Goal: Transaction & Acquisition: Book appointment/travel/reservation

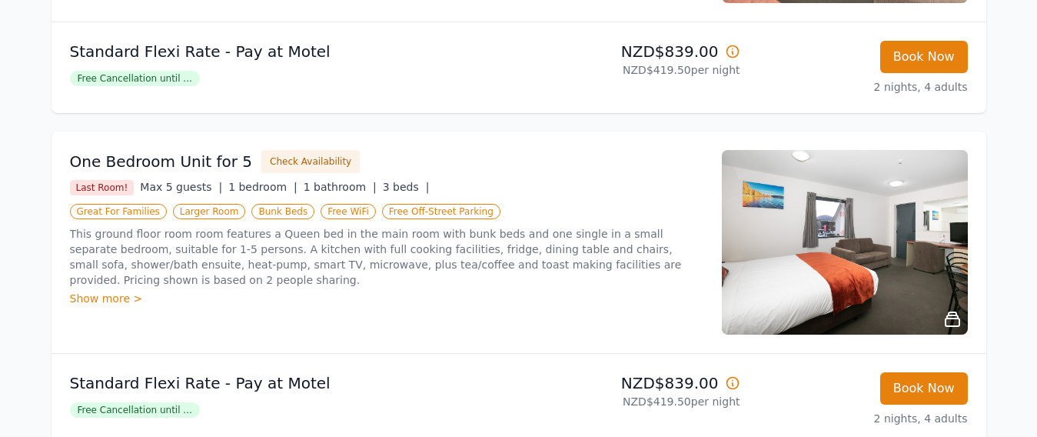
scroll to position [692, 0]
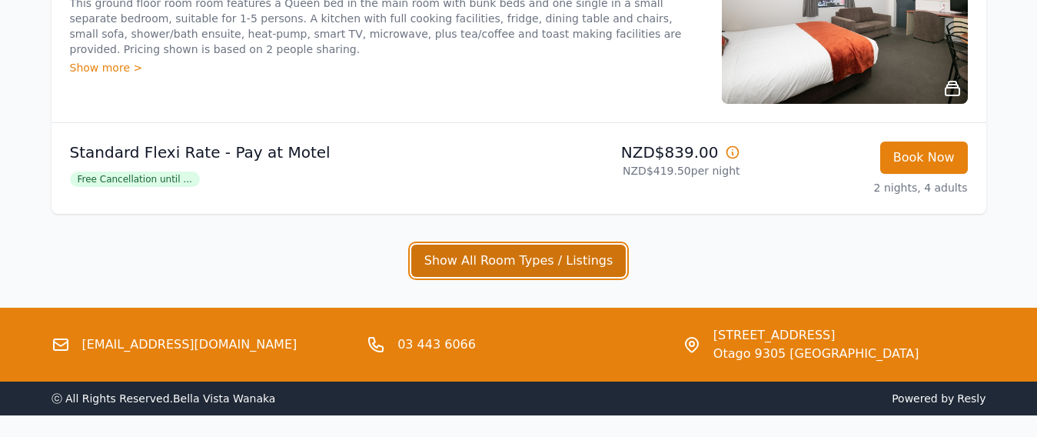
click at [579, 274] on button "Show All Room Types / Listings" at bounding box center [518, 261] width 215 height 32
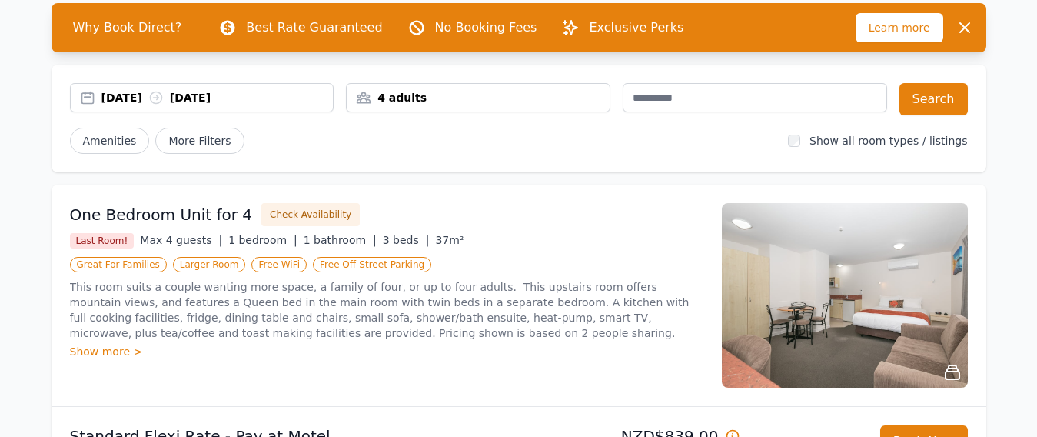
scroll to position [231, 0]
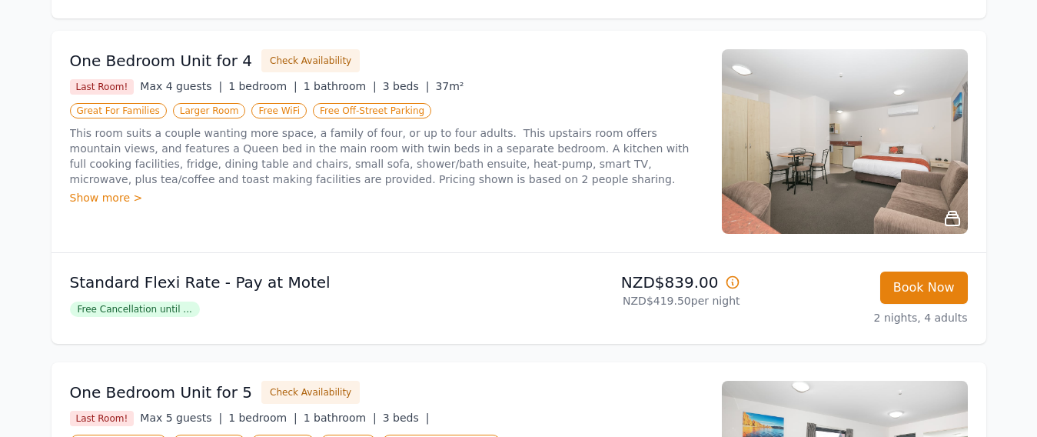
click at [734, 282] on icon at bounding box center [732, 281] width 15 height 15
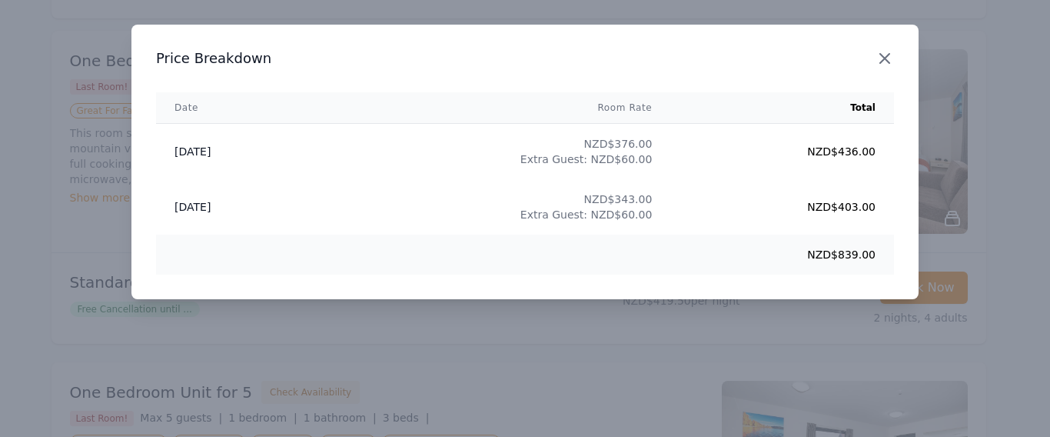
click at [889, 61] on icon "button" at bounding box center [885, 58] width 18 height 18
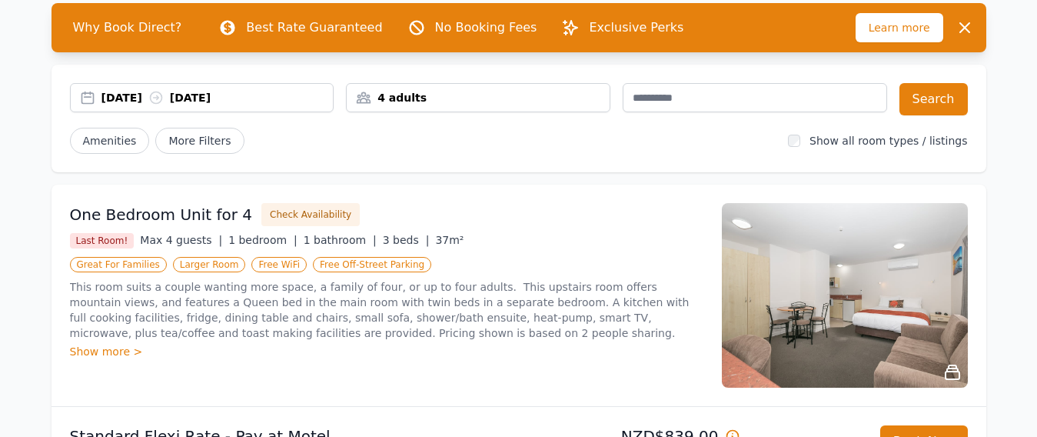
scroll to position [0, 0]
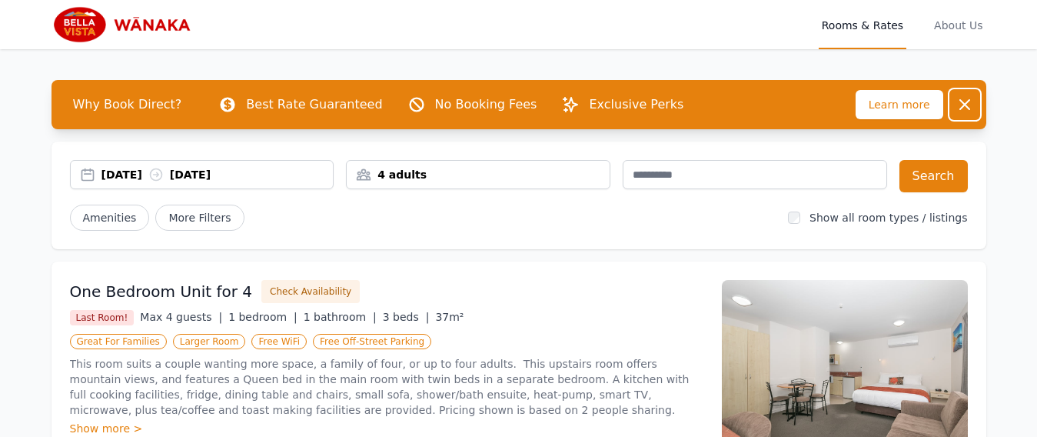
click at [963, 98] on icon "button" at bounding box center [965, 104] width 18 height 18
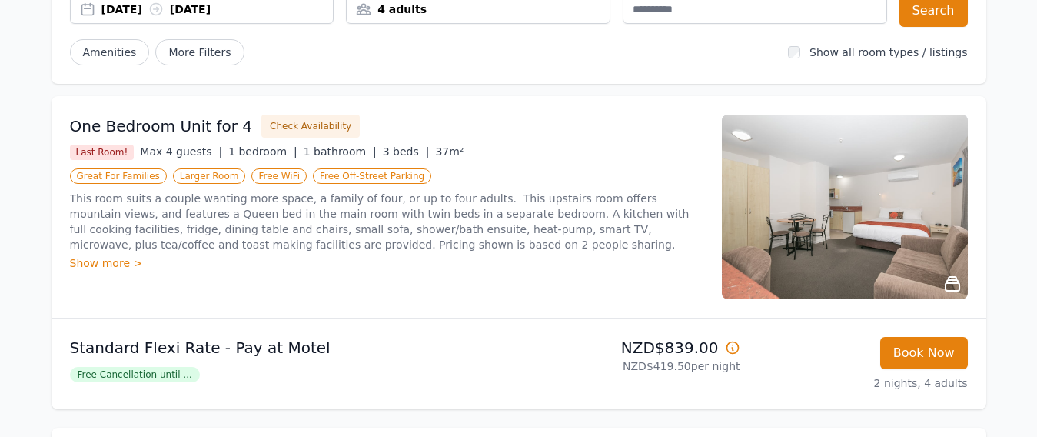
scroll to position [308, 0]
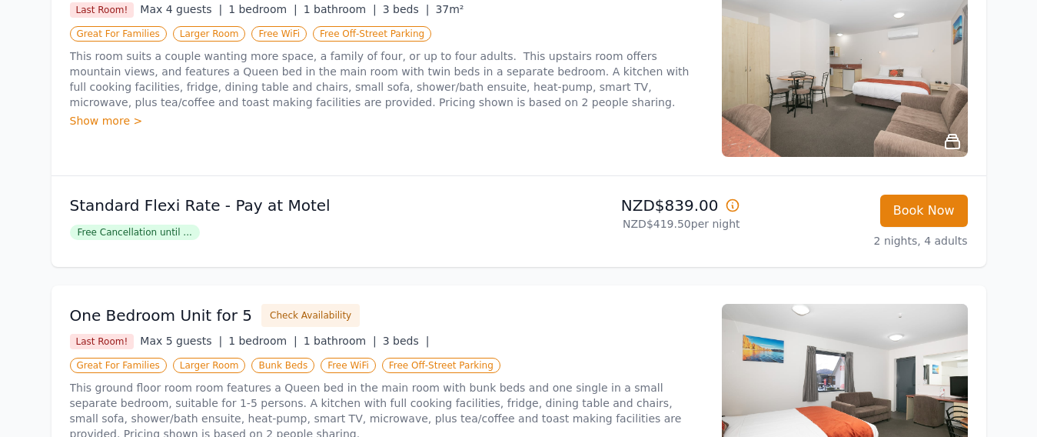
click at [735, 204] on icon at bounding box center [732, 205] width 15 height 15
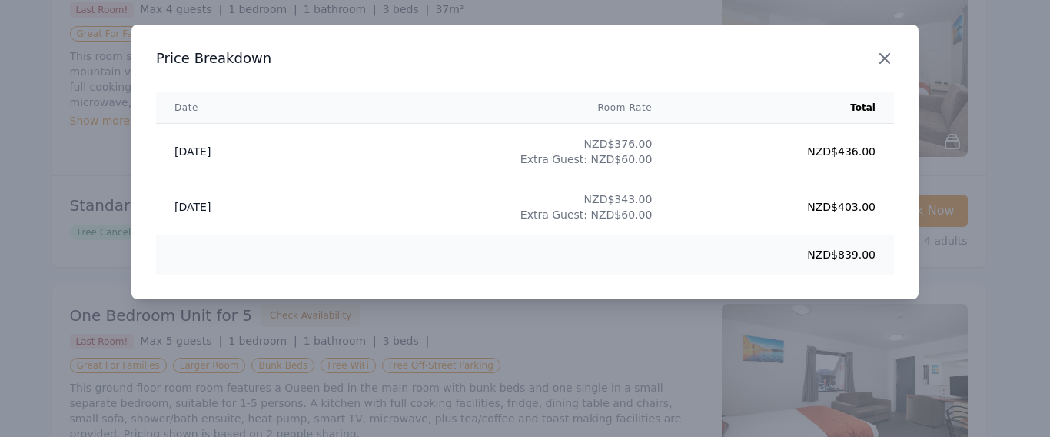
click at [893, 65] on icon "button" at bounding box center [885, 58] width 18 height 18
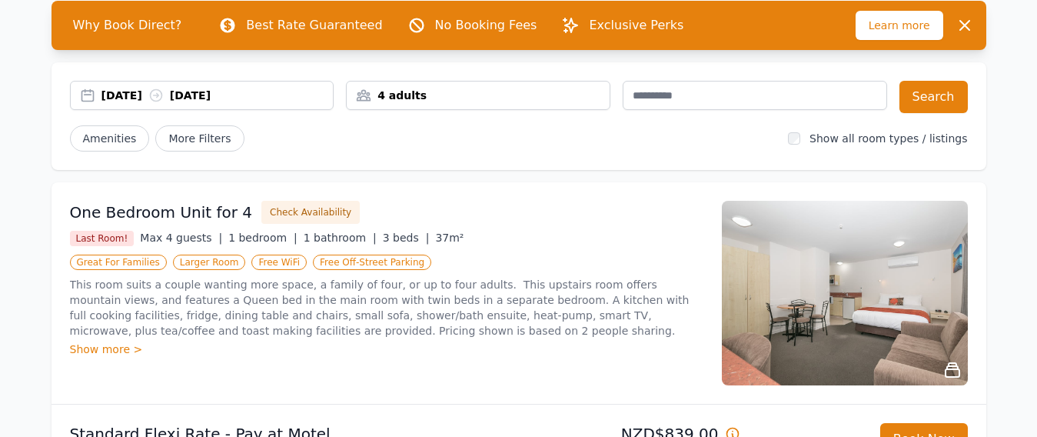
scroll to position [0, 0]
